Goal: Task Accomplishment & Management: Manage account settings

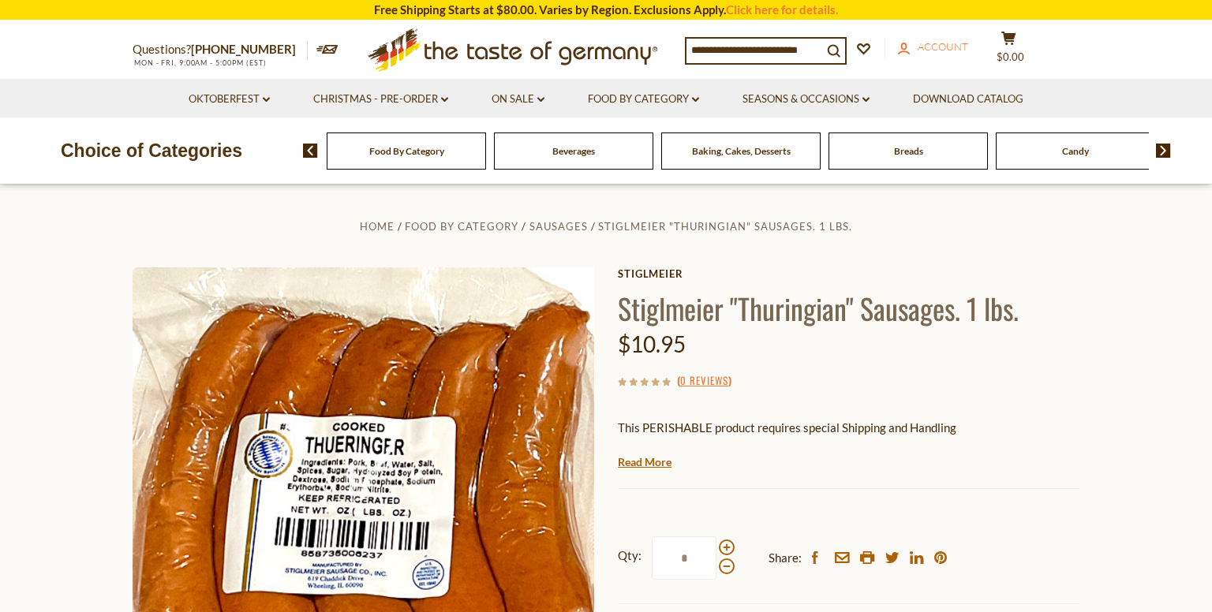
click at [954, 54] on link "account Account" at bounding box center [933, 47] width 70 height 17
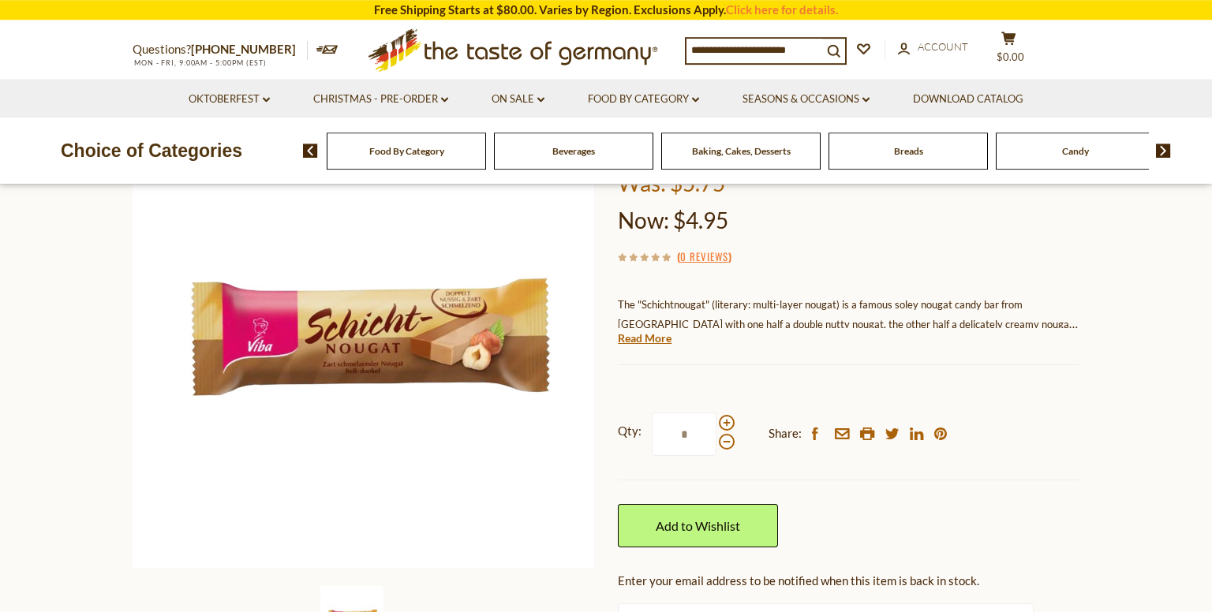
scroll to position [249, 0]
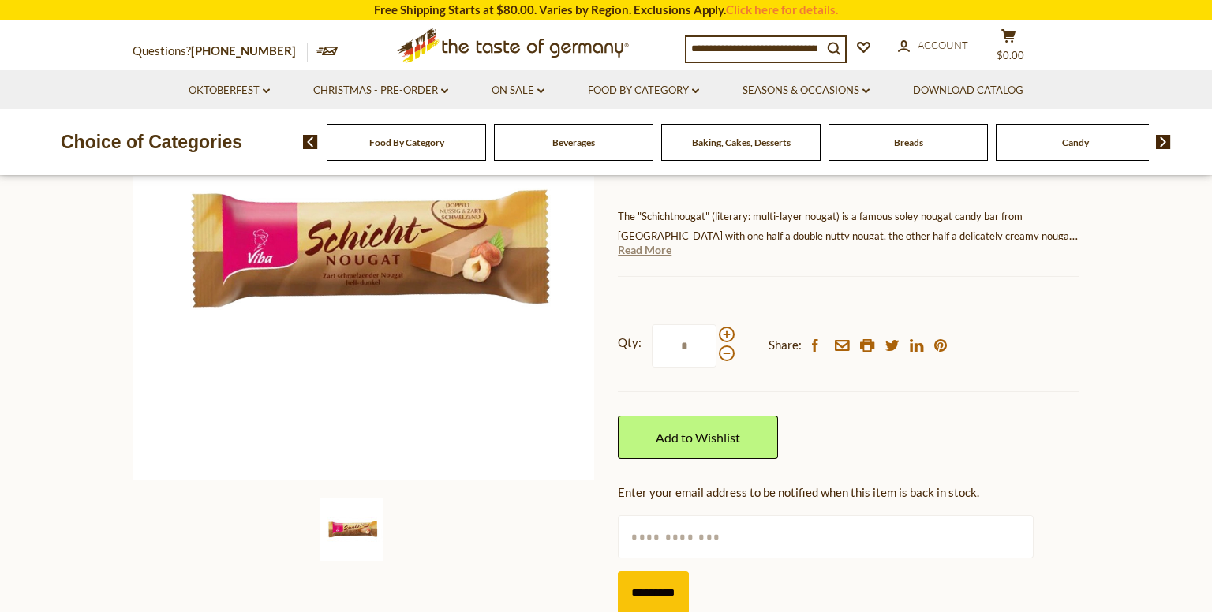
click at [660, 255] on link "Read More" at bounding box center [645, 250] width 54 height 16
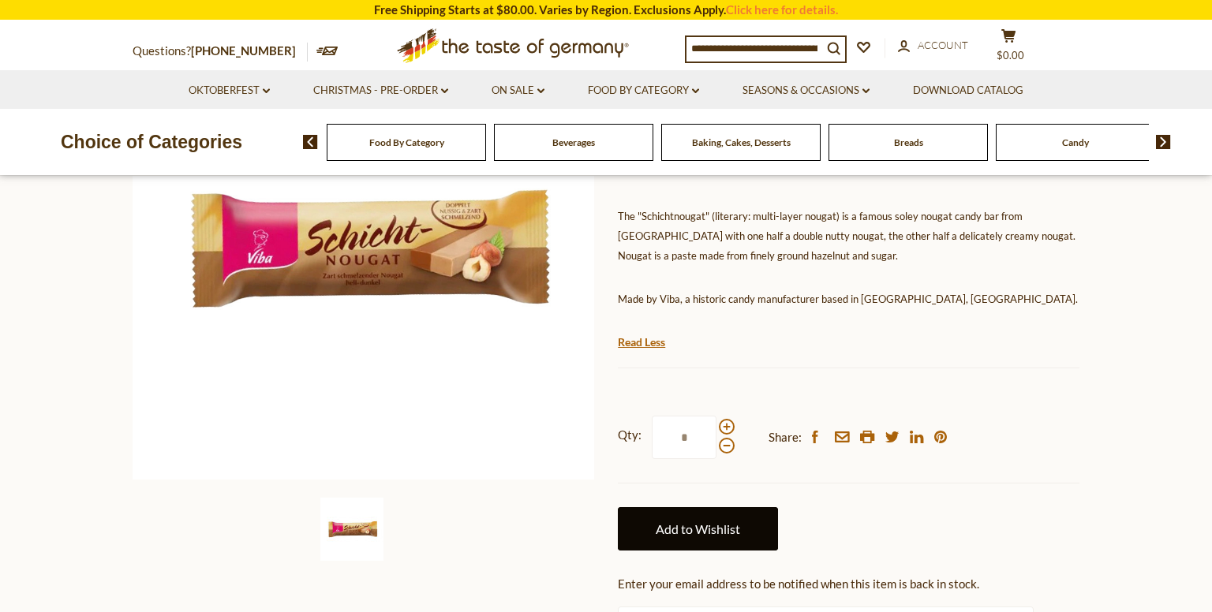
click at [742, 521] on link "Add to Wishlist" at bounding box center [698, 528] width 160 height 43
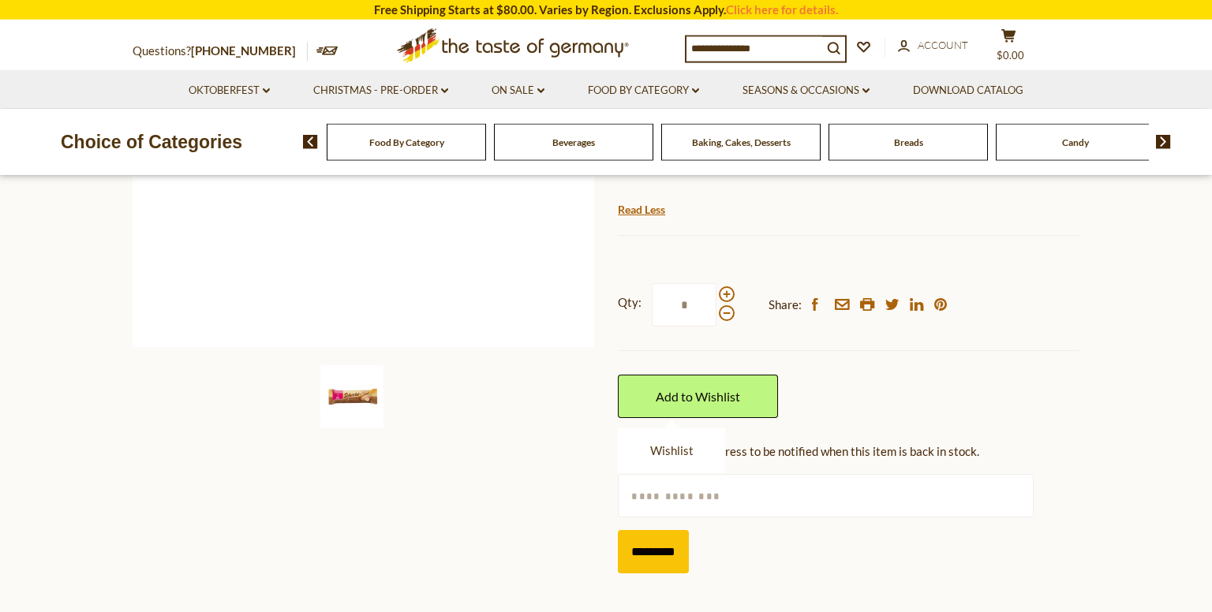
scroll to position [417, 0]
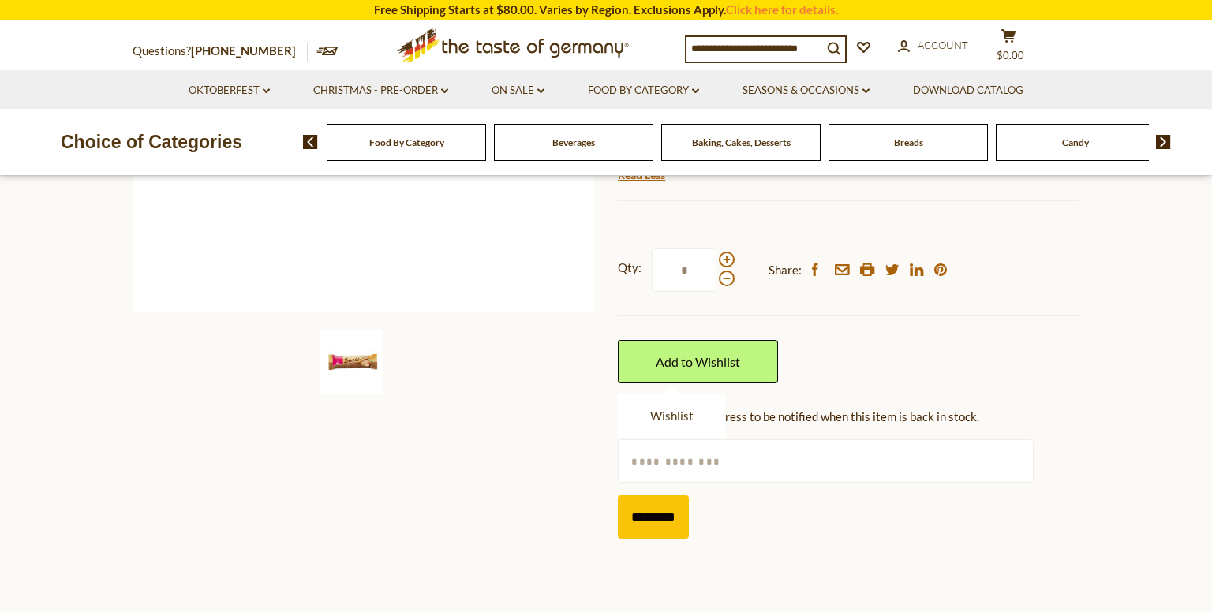
click at [667, 425] on li "Wishlist" at bounding box center [671, 416] width 43 height 20
click at [660, 413] on link "Wishlist" at bounding box center [671, 416] width 43 height 14
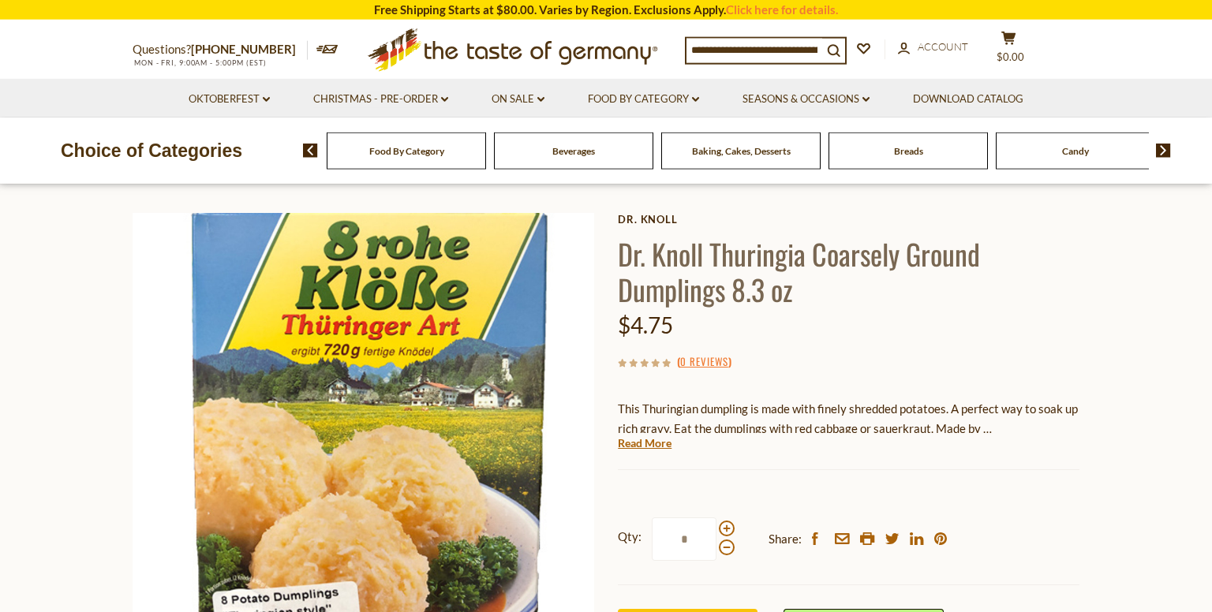
scroll to position [83, 0]
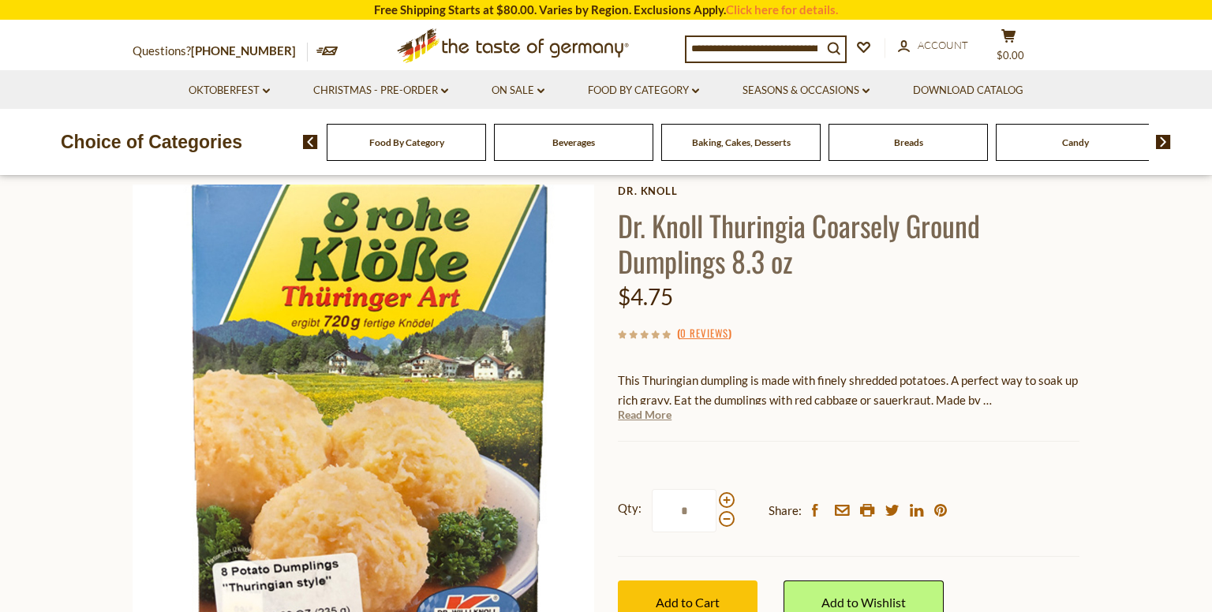
click at [632, 421] on link "Read More" at bounding box center [645, 415] width 54 height 16
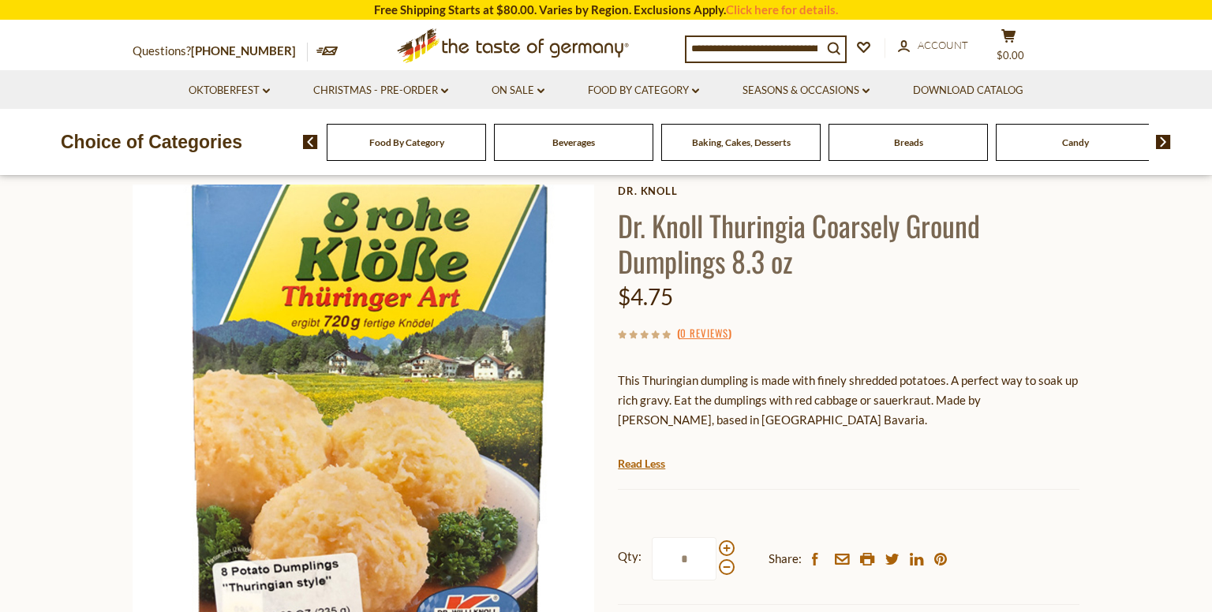
scroll to position [417, 0]
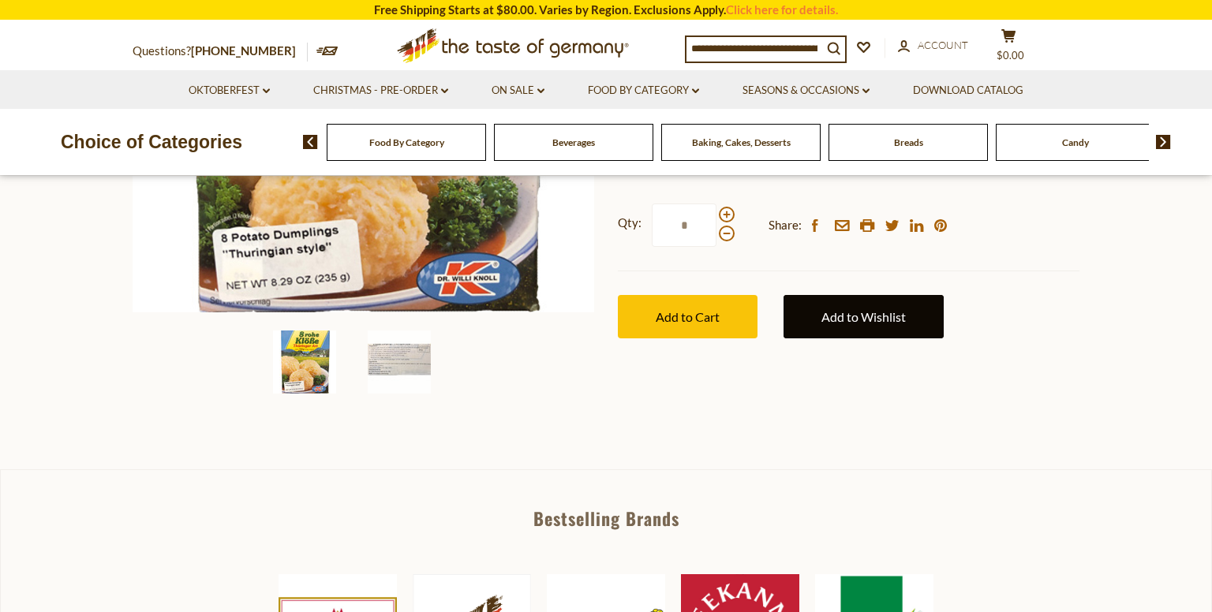
click at [852, 307] on link "Add to Wishlist" at bounding box center [864, 316] width 160 height 43
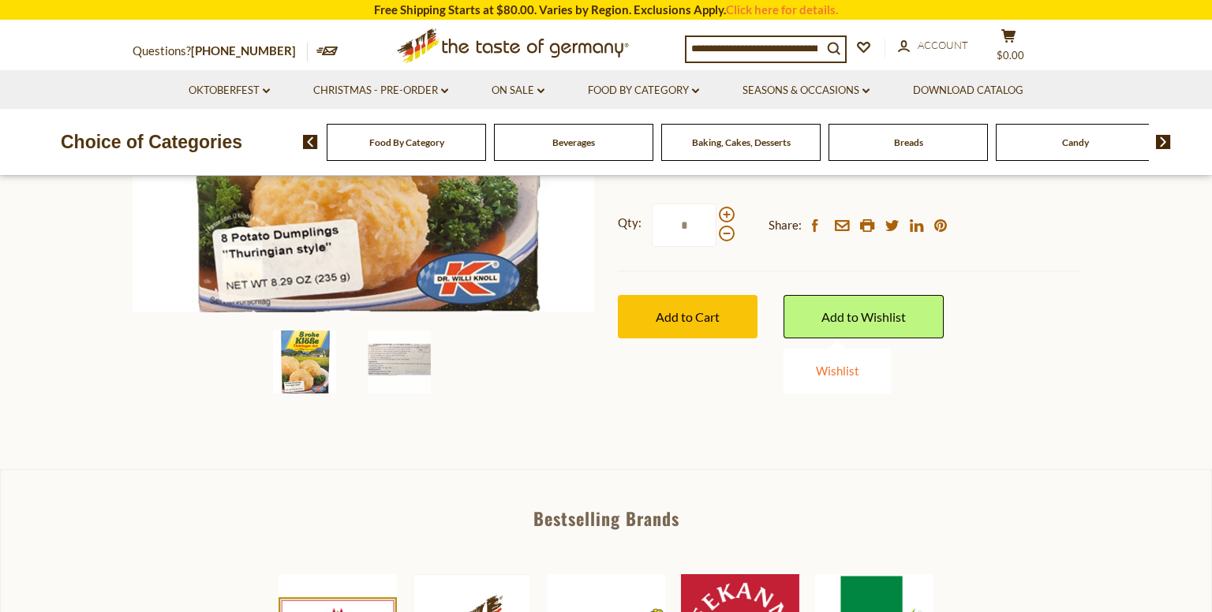
click at [821, 371] on link "Wishlist" at bounding box center [837, 371] width 43 height 14
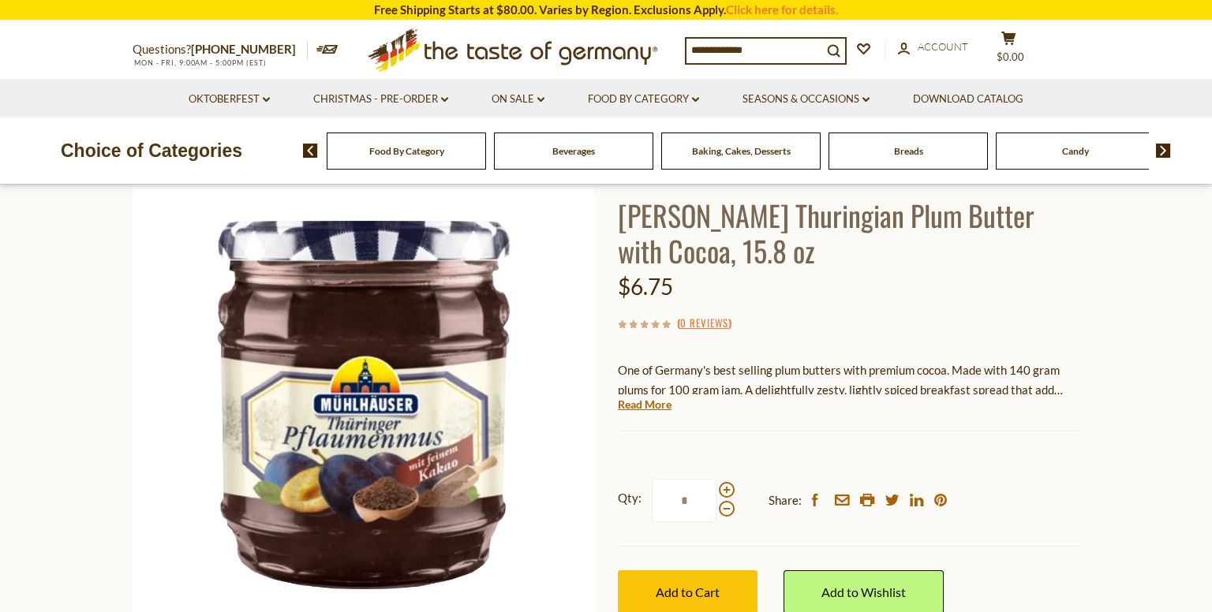
scroll to position [166, 0]
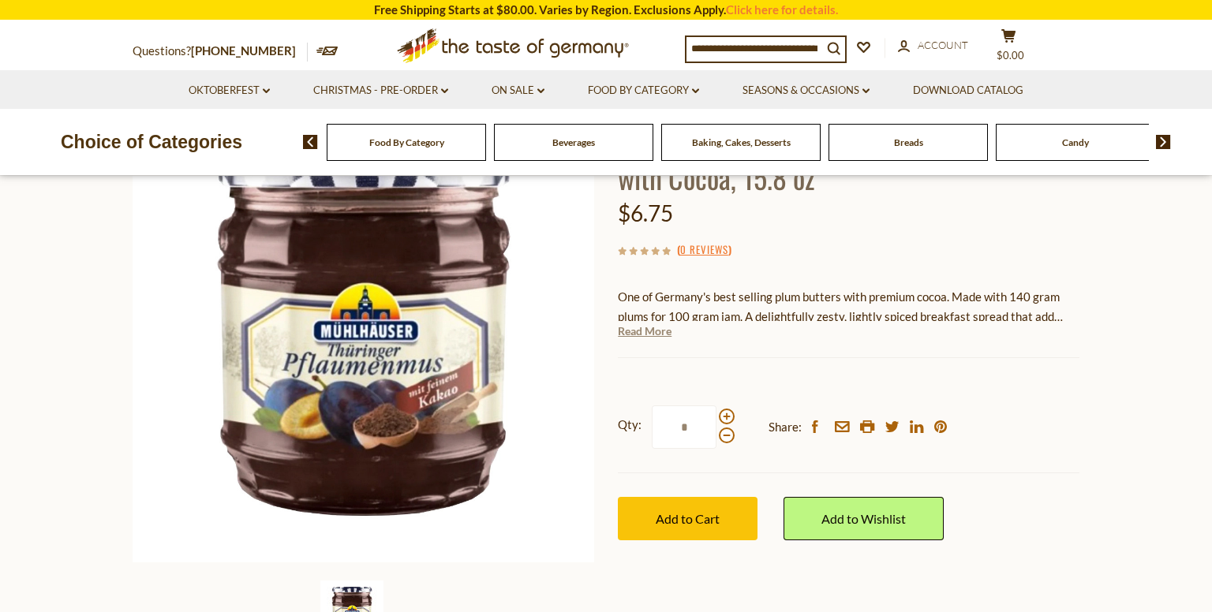
click at [650, 335] on link "Read More" at bounding box center [645, 332] width 54 height 16
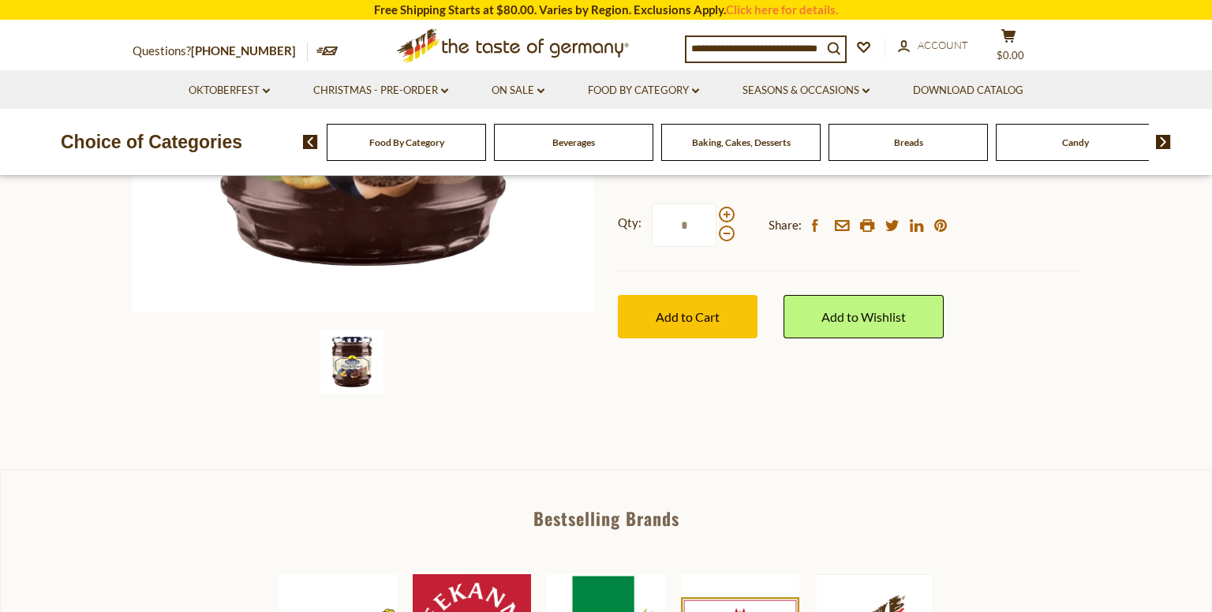
scroll to position [0, 0]
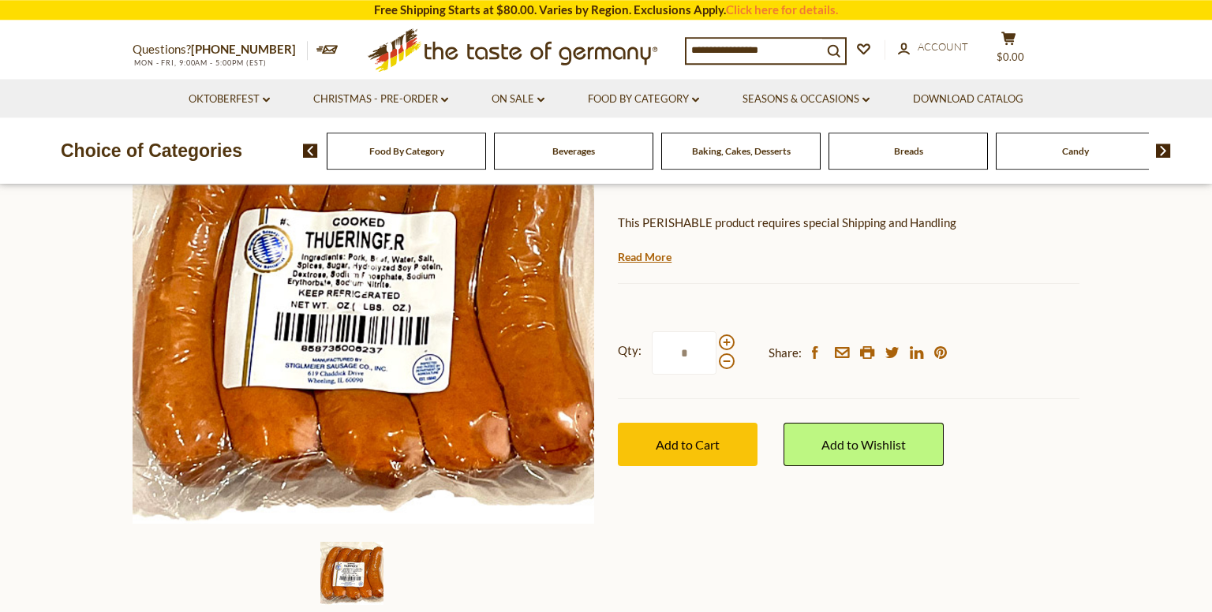
scroll to position [249, 0]
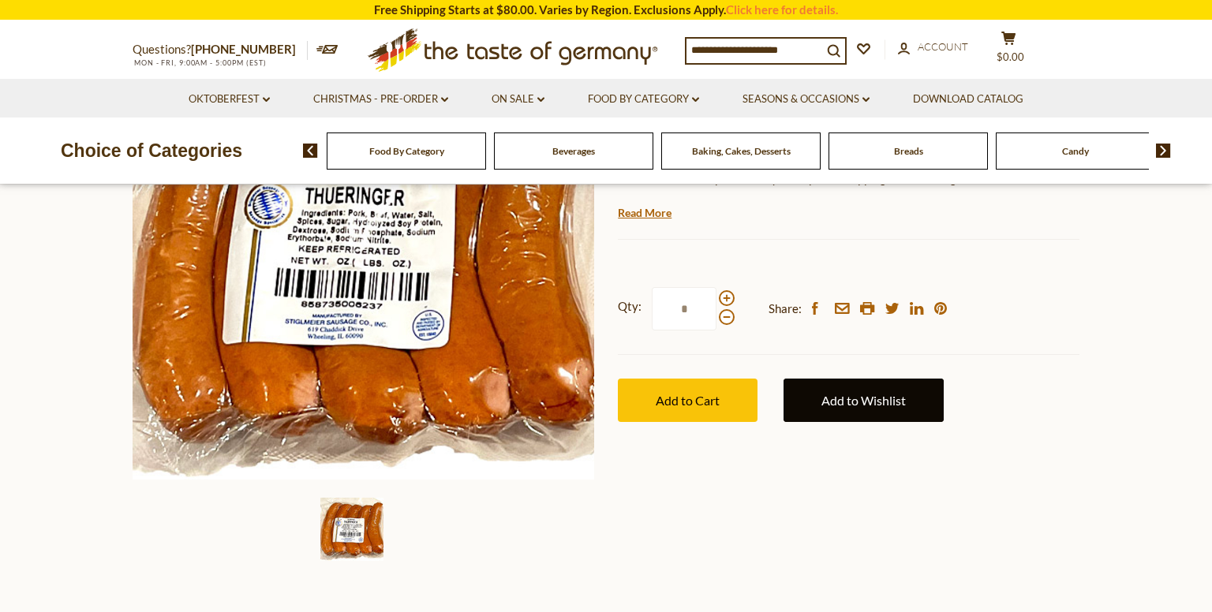
click at [849, 398] on link "Add to Wishlist" at bounding box center [864, 400] width 160 height 43
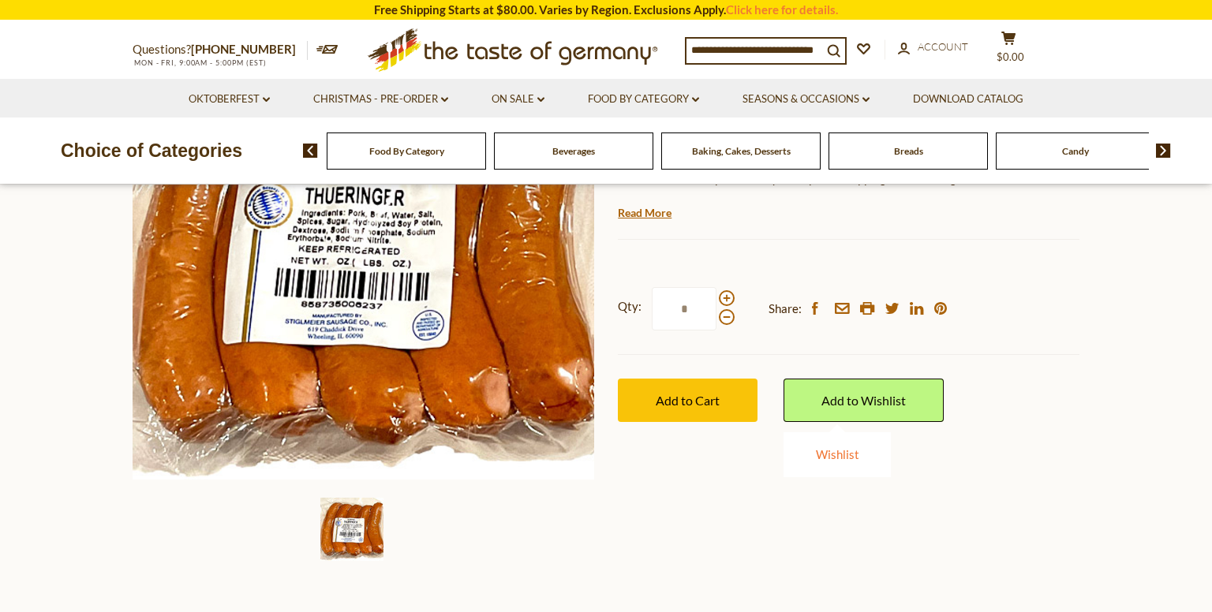
click at [849, 454] on link "Wishlist" at bounding box center [837, 454] width 43 height 14
